Goal: Task Accomplishment & Management: Manage account settings

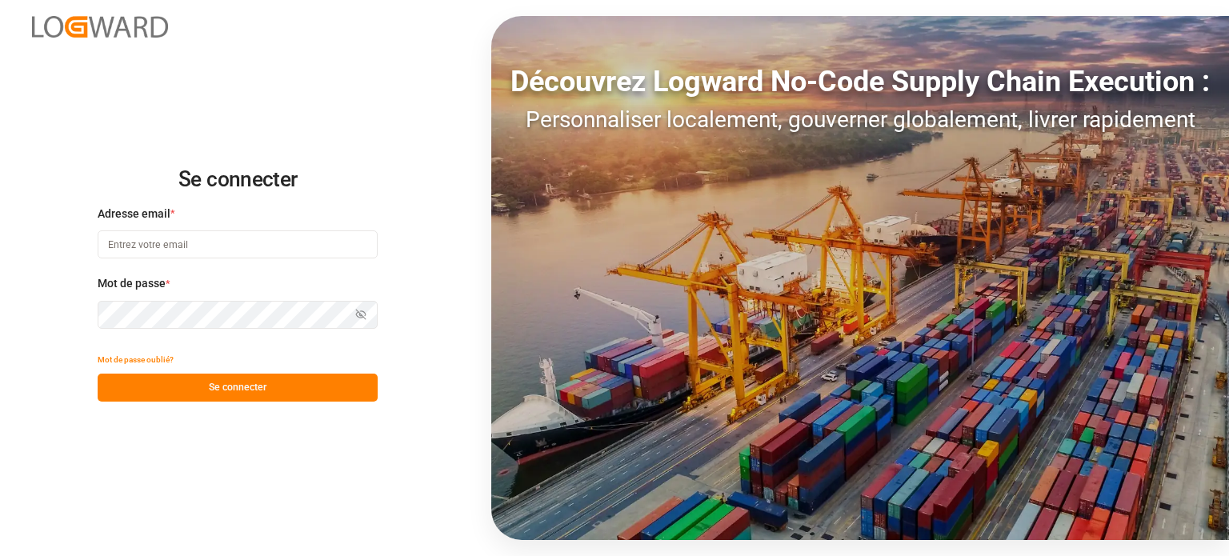
type input "[EMAIL_ADDRESS][DOMAIN_NAME]"
click at [310, 379] on button "Se connecter" at bounding box center [238, 388] width 280 height 28
